Goal: Navigation & Orientation: Find specific page/section

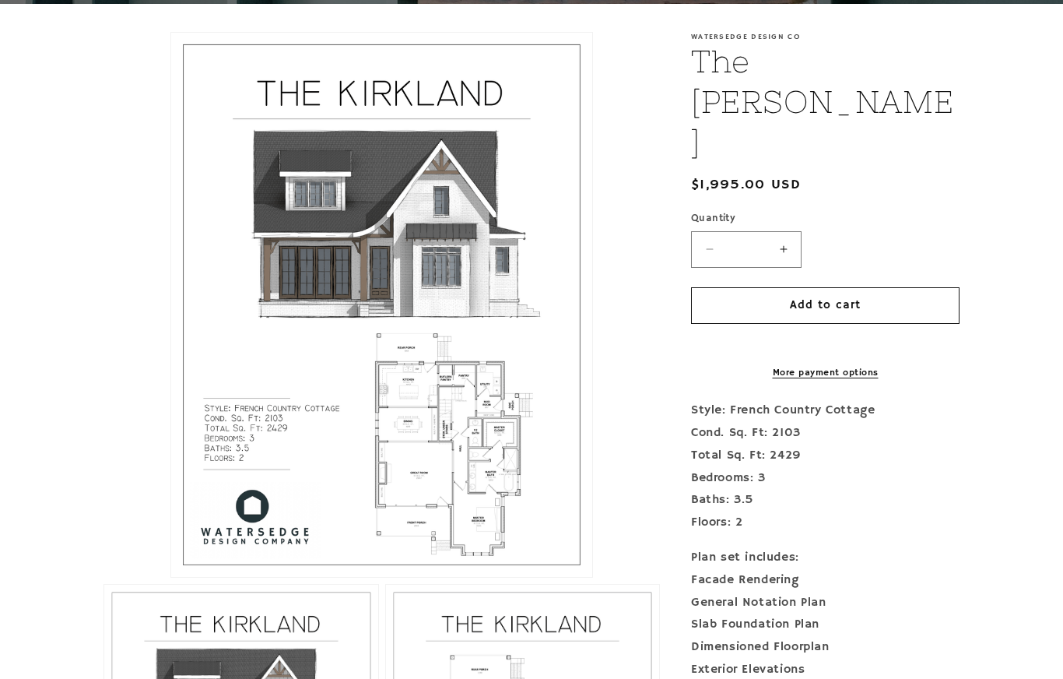
scroll to position [327, 0]
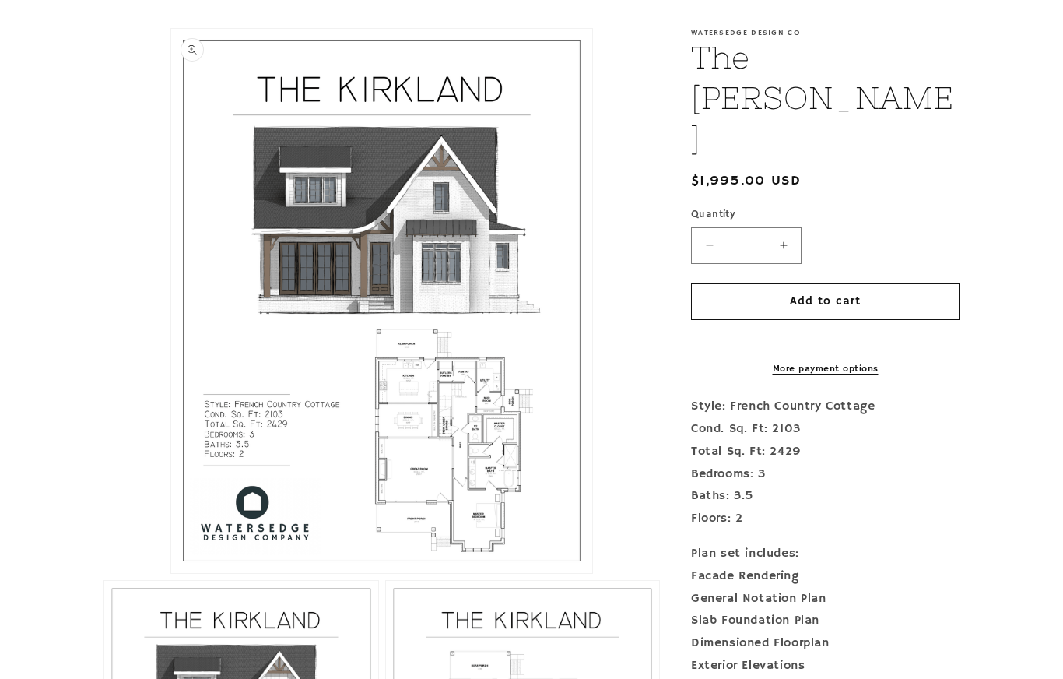
click at [171, 573] on button "Open media 1 in modal" at bounding box center [171, 573] width 0 height 0
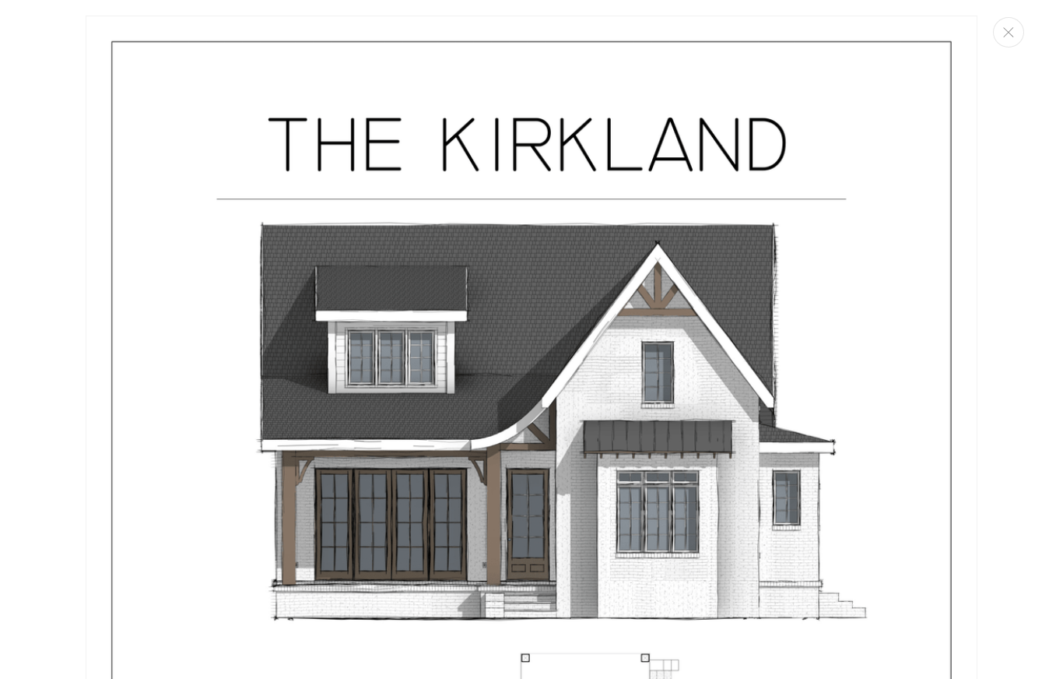
scroll to position [0, 0]
click at [1011, 39] on button "Close" at bounding box center [1008, 32] width 31 height 30
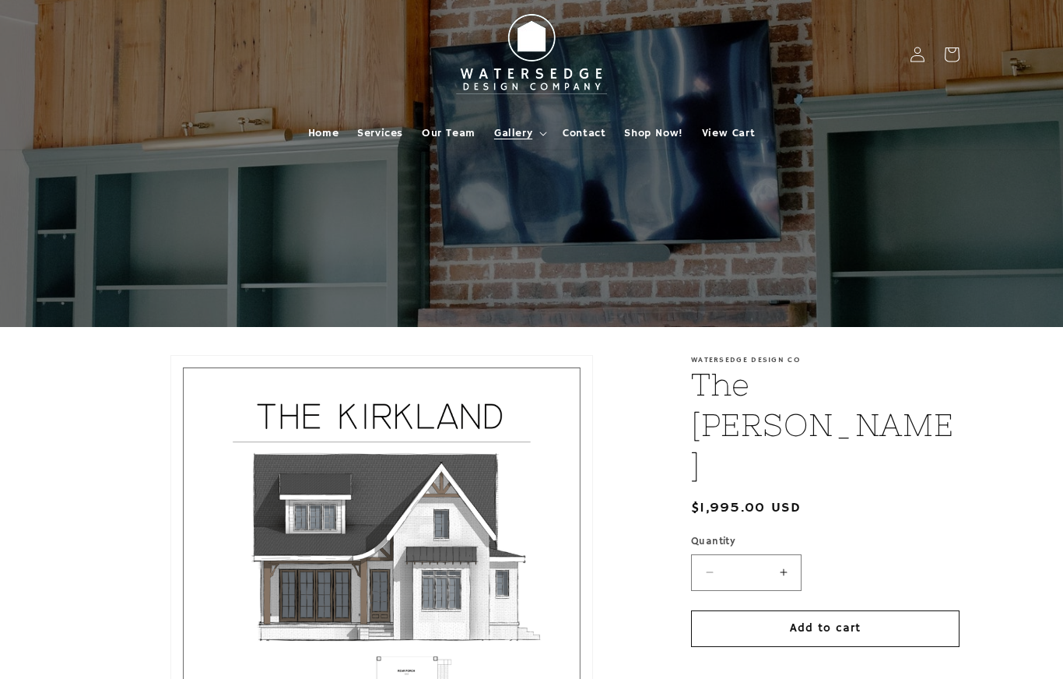
click at [536, 138] on summary "Gallery" at bounding box center [519, 133] width 68 height 33
click at [539, 136] on summary "Gallery" at bounding box center [519, 133] width 68 height 33
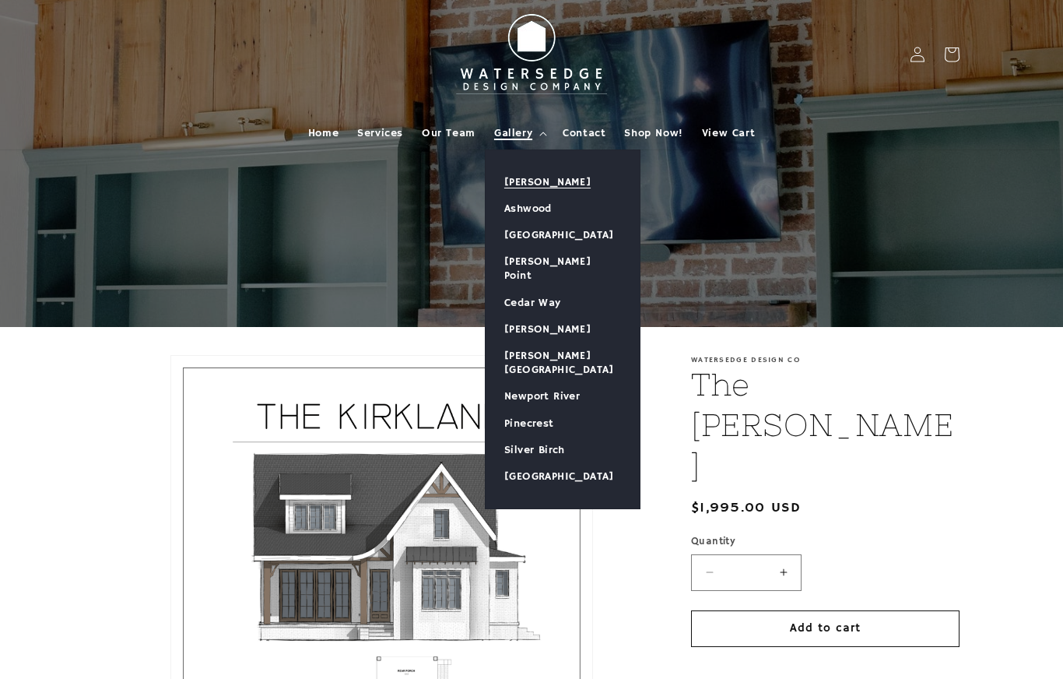
click at [566, 175] on link "[PERSON_NAME]" at bounding box center [563, 182] width 154 height 26
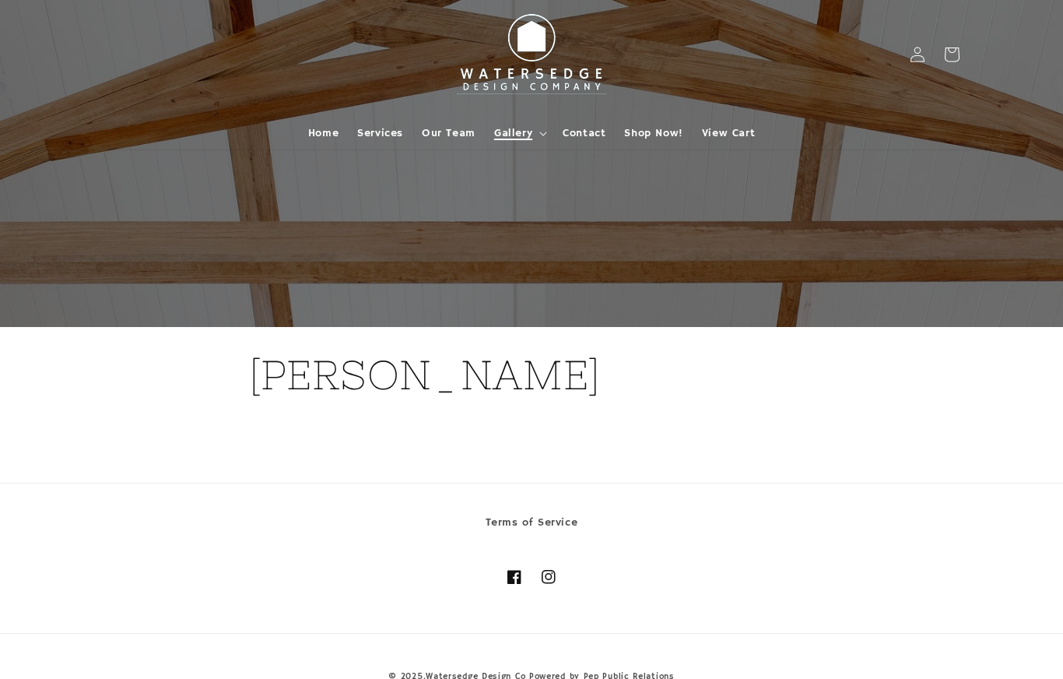
click at [535, 142] on summary "Gallery" at bounding box center [519, 133] width 68 height 33
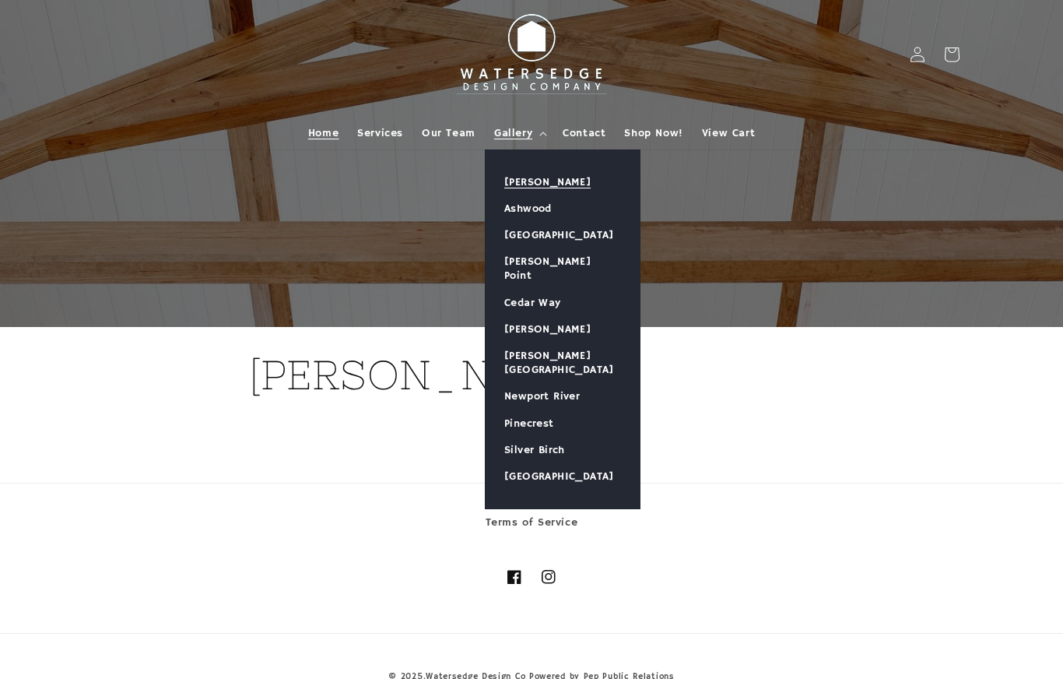
click at [319, 143] on link "Home" at bounding box center [323, 133] width 49 height 33
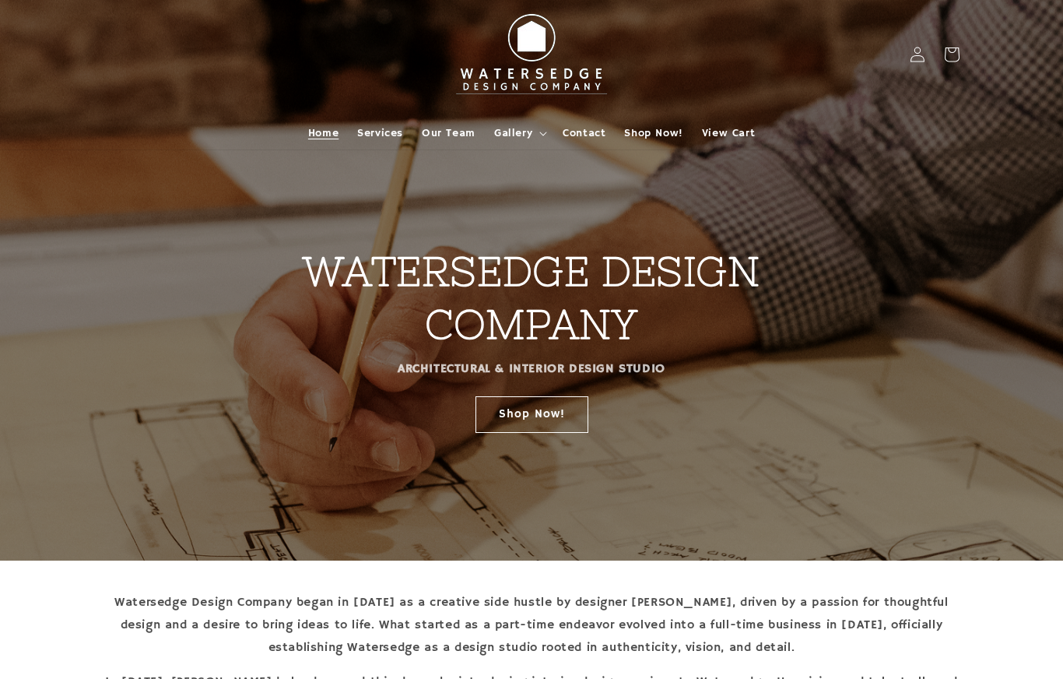
click at [651, 374] on strong "ARCHITECTURAL & INTERIOR DESIGN STUDIO" at bounding box center [532, 369] width 268 height 16
click at [390, 137] on span "Services" at bounding box center [380, 133] width 46 height 14
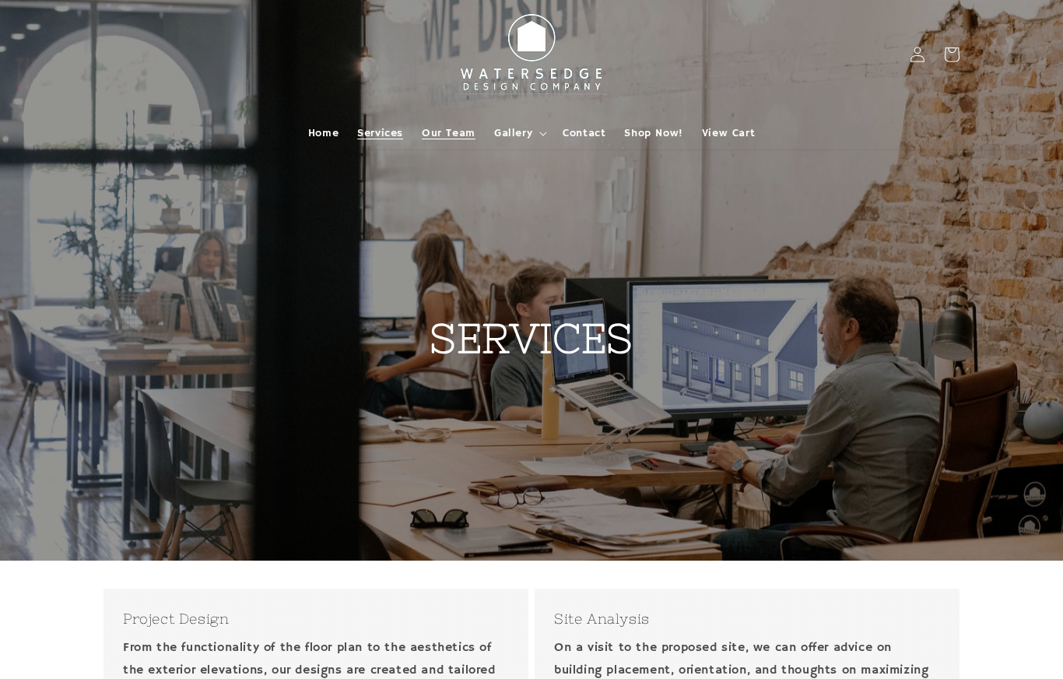
click at [448, 142] on link "Our Team" at bounding box center [448, 133] width 72 height 33
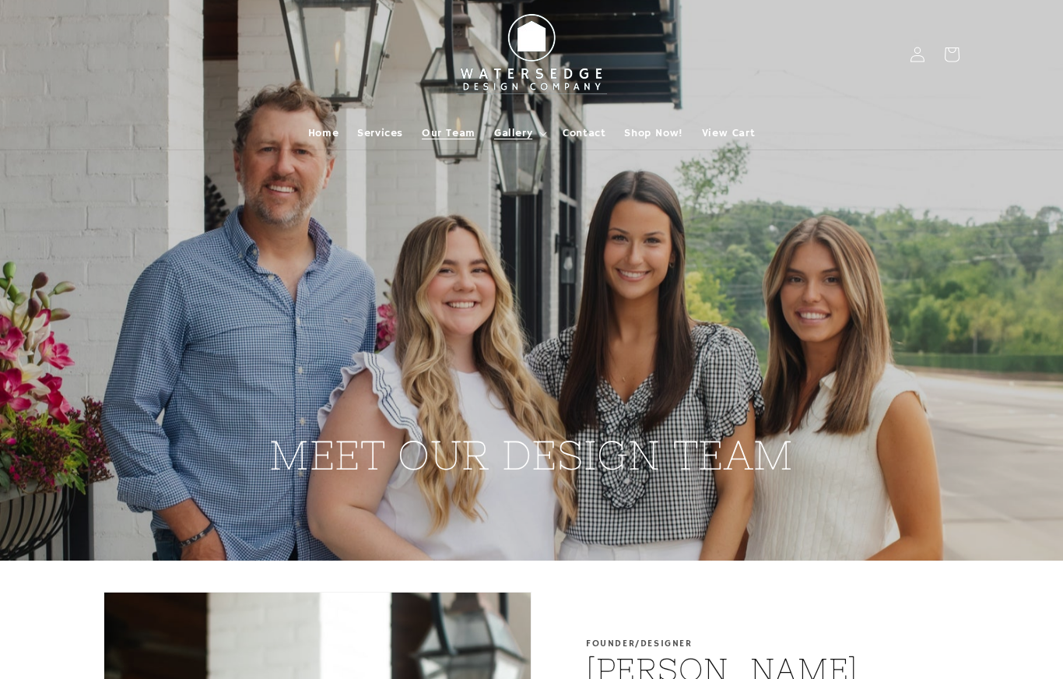
click at [521, 134] on span "Gallery" at bounding box center [513, 133] width 38 height 14
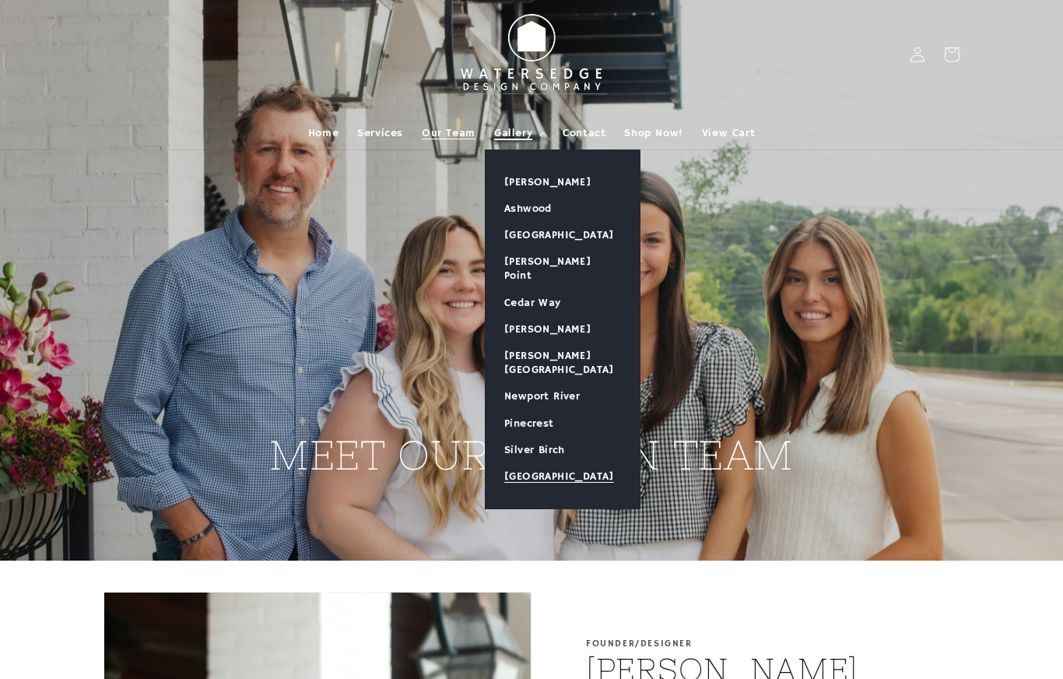
click at [565, 463] on link "[GEOGRAPHIC_DATA]" at bounding box center [563, 476] width 154 height 26
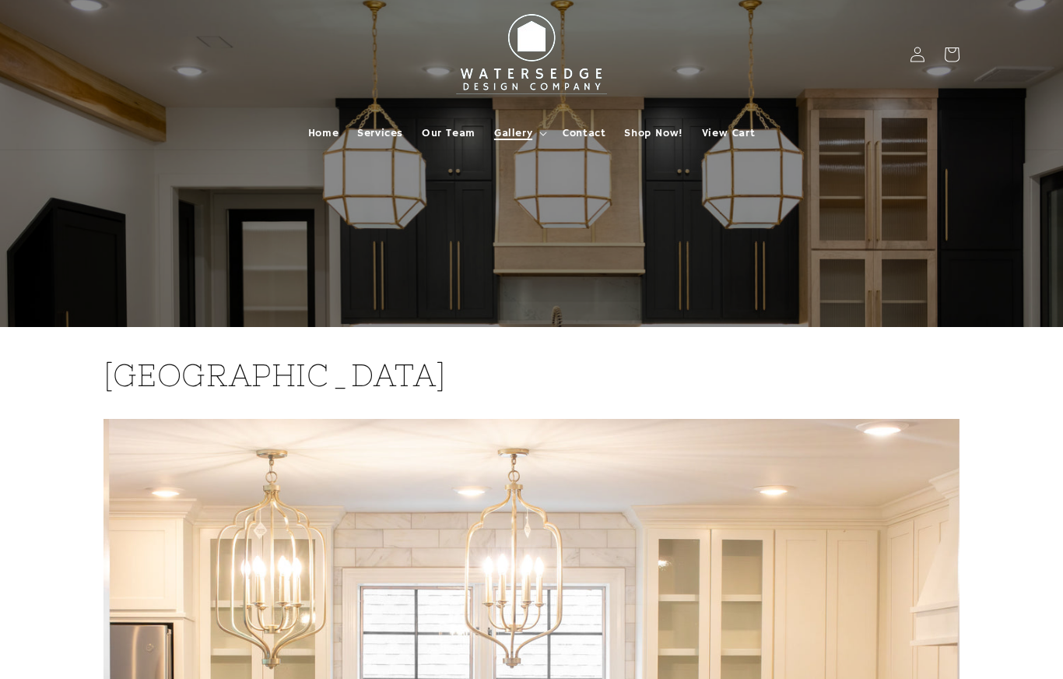
click at [552, 132] on summary "Gallery" at bounding box center [519, 133] width 68 height 33
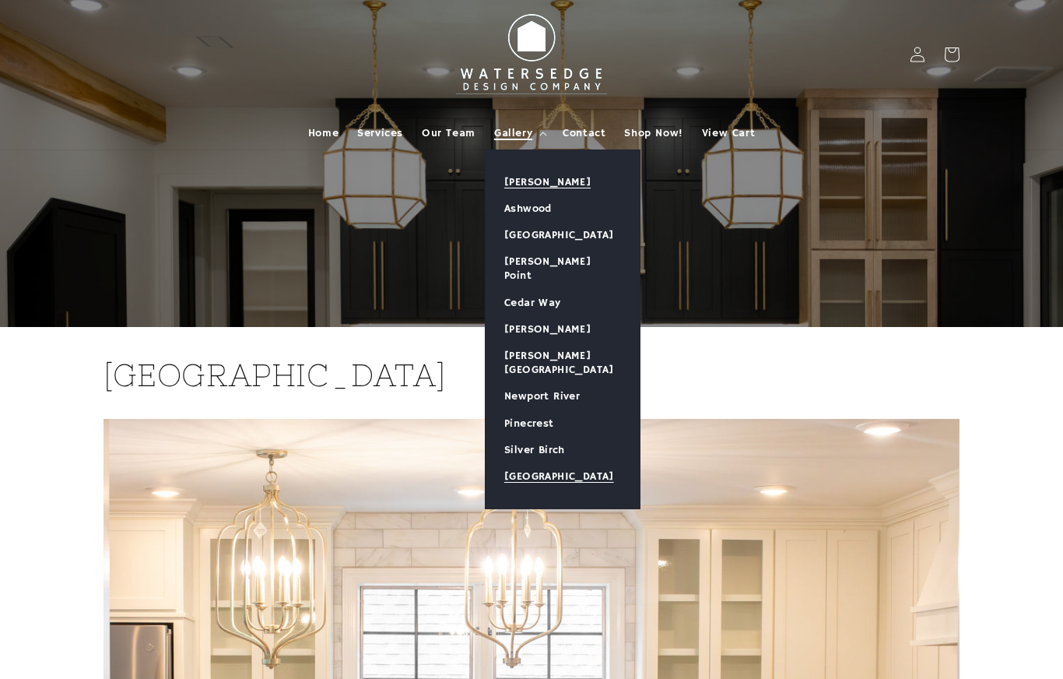
click at [579, 188] on link "[PERSON_NAME]" at bounding box center [563, 182] width 154 height 26
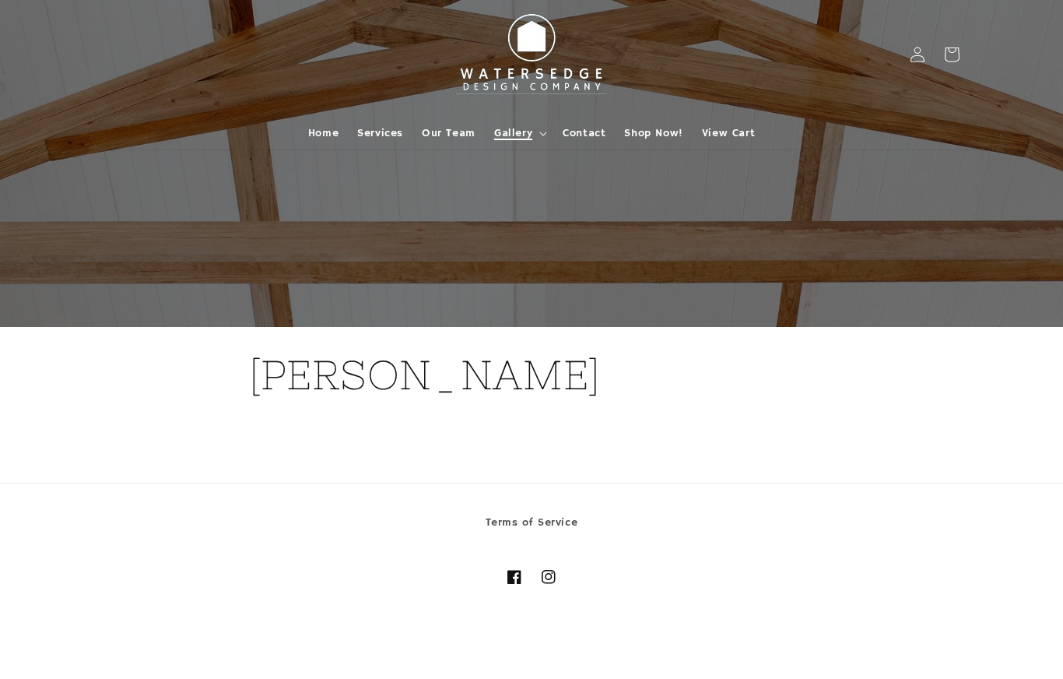
click at [523, 147] on summary "Gallery" at bounding box center [519, 133] width 68 height 33
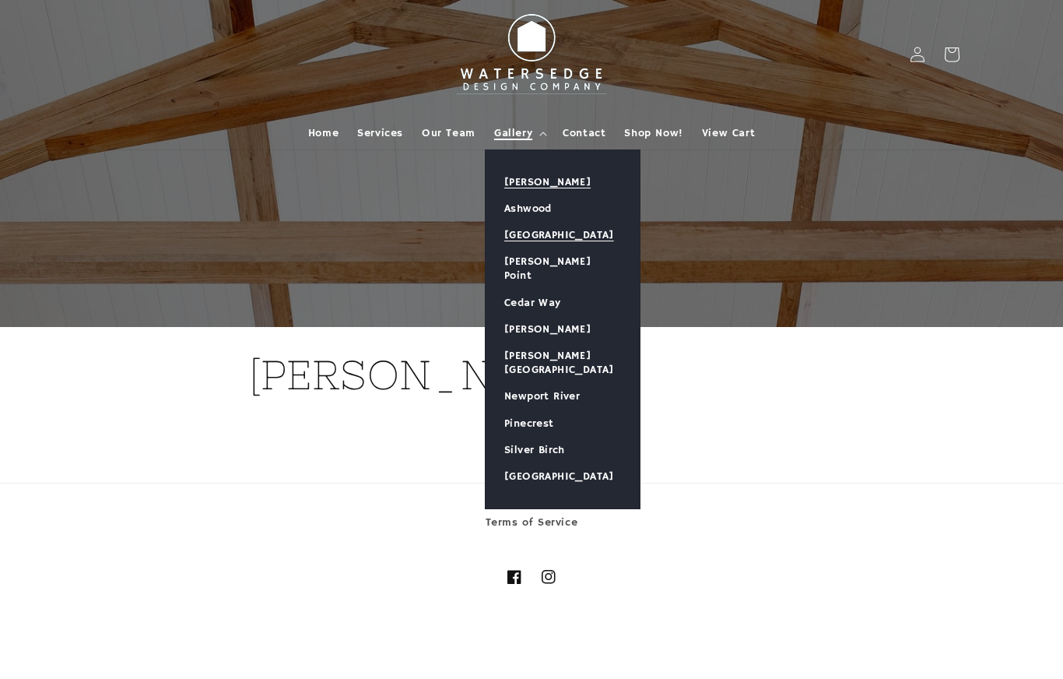
click at [573, 240] on link "[GEOGRAPHIC_DATA]" at bounding box center [563, 235] width 154 height 26
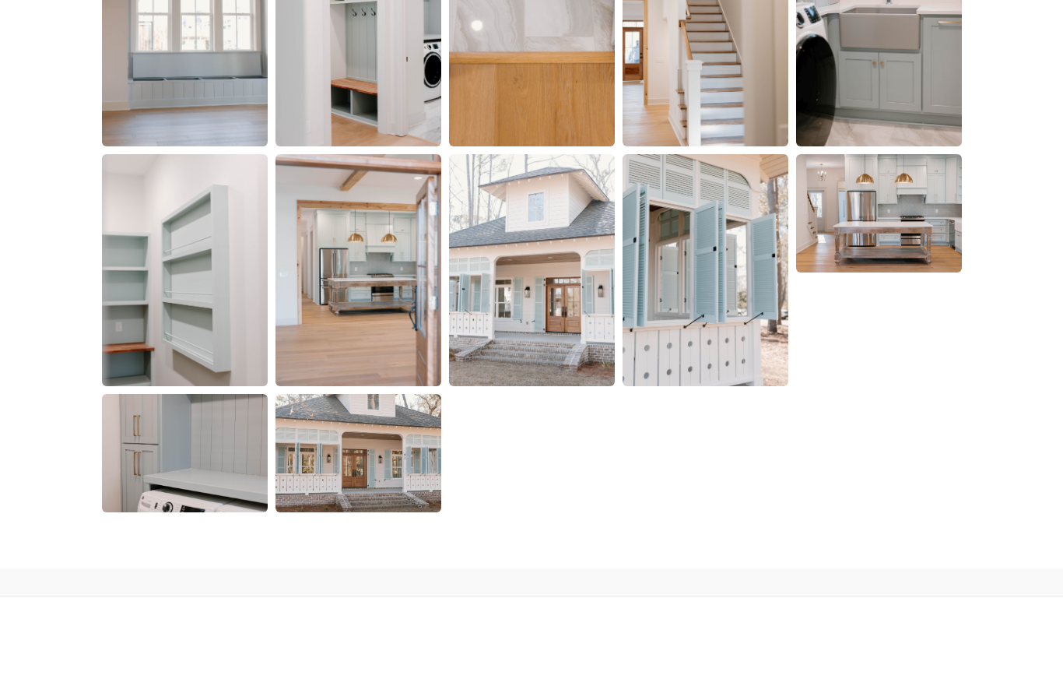
scroll to position [3118, 0]
